Goal: Transaction & Acquisition: Subscribe to service/newsletter

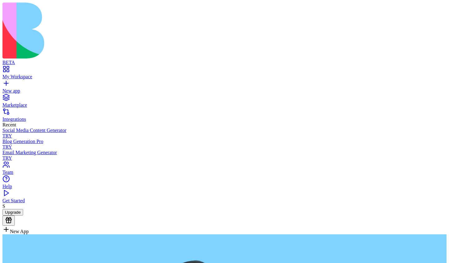
click at [23, 215] on button "Upgrade" at bounding box center [12, 212] width 21 height 6
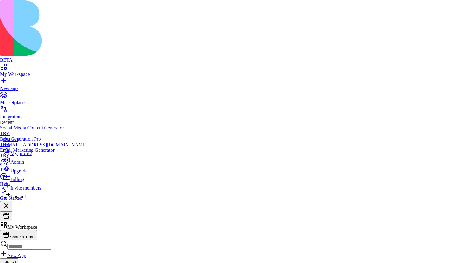
click at [24, 173] on span "Upgrade" at bounding box center [18, 170] width 17 height 5
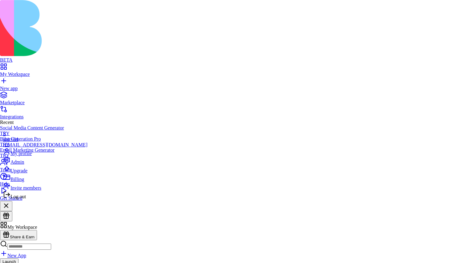
click at [26, 199] on span "Log out" at bounding box center [17, 196] width 15 height 5
